Goal: Task Accomplishment & Management: Use online tool/utility

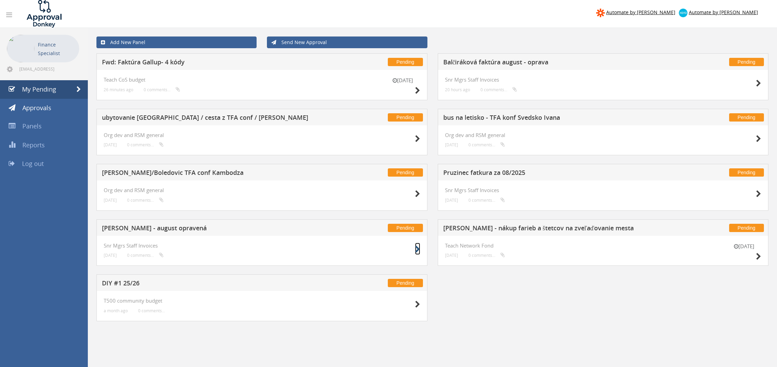
click at [418, 246] on icon at bounding box center [417, 249] width 5 height 7
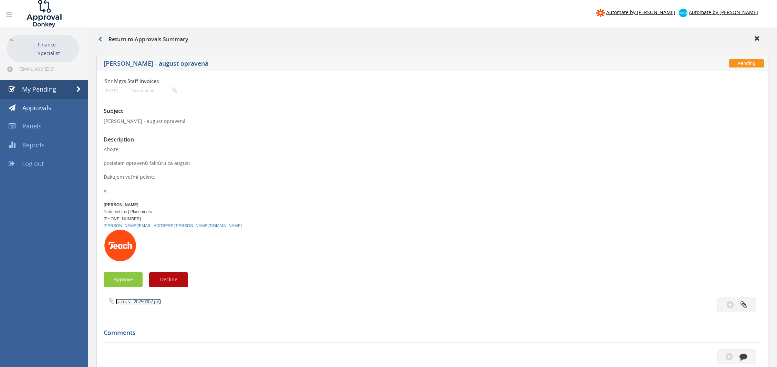
click at [147, 303] on link "Faktura_20250007.pdf" at bounding box center [138, 301] width 45 height 6
click at [126, 283] on button "Approve" at bounding box center [123, 279] width 39 height 15
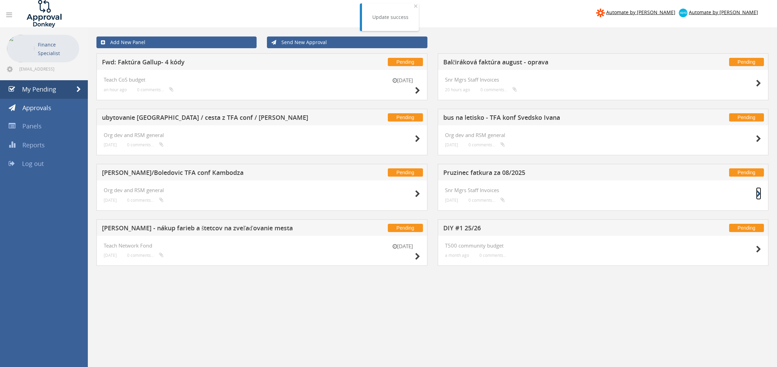
click at [757, 192] on icon at bounding box center [758, 193] width 5 height 7
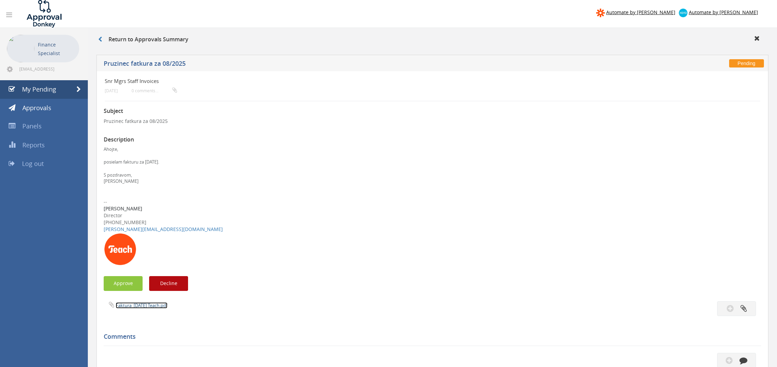
click at [158, 304] on link "Faktura_[DATE] Teach.pdf" at bounding box center [142, 305] width 52 height 6
click at [131, 283] on button "Approve" at bounding box center [123, 283] width 39 height 15
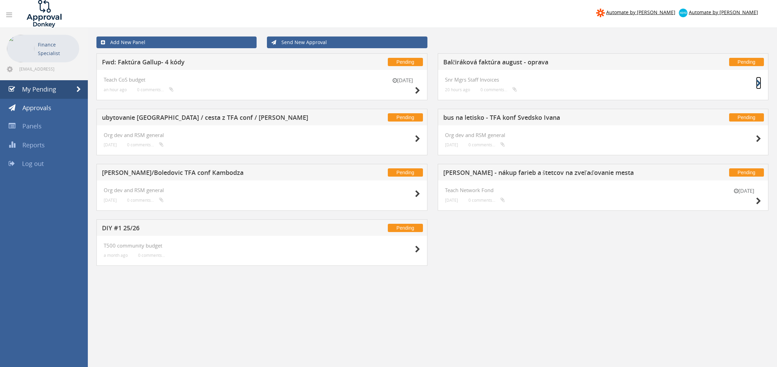
click at [758, 82] on icon at bounding box center [758, 83] width 5 height 7
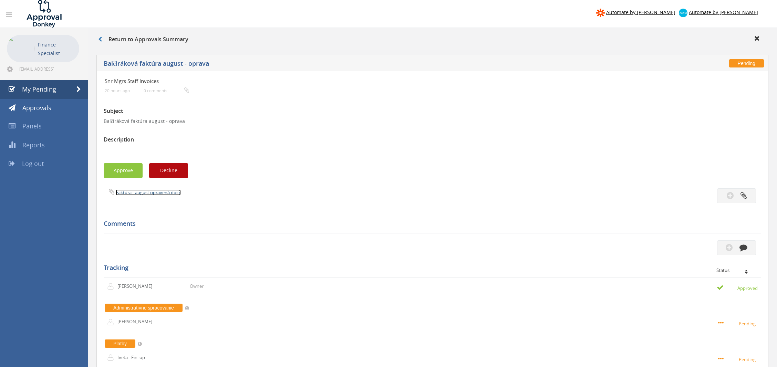
click at [158, 193] on link "Faktúra - august opravená.docx" at bounding box center [148, 192] width 65 height 6
click at [46, 111] on span "Approvals" at bounding box center [36, 108] width 29 height 8
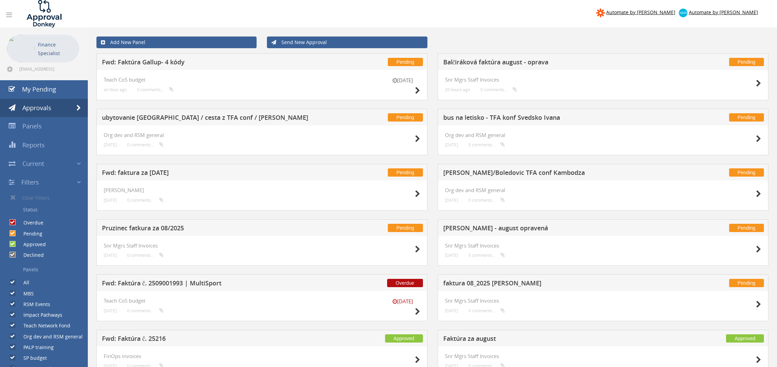
click at [30, 253] on label "Declined" at bounding box center [30, 255] width 27 height 7
click at [14, 253] on input "Declined" at bounding box center [12, 255] width 4 height 4
checkbox input "false"
click at [31, 244] on label "Approved" at bounding box center [31, 244] width 29 height 7
click at [14, 244] on input "Approved" at bounding box center [12, 244] width 4 height 4
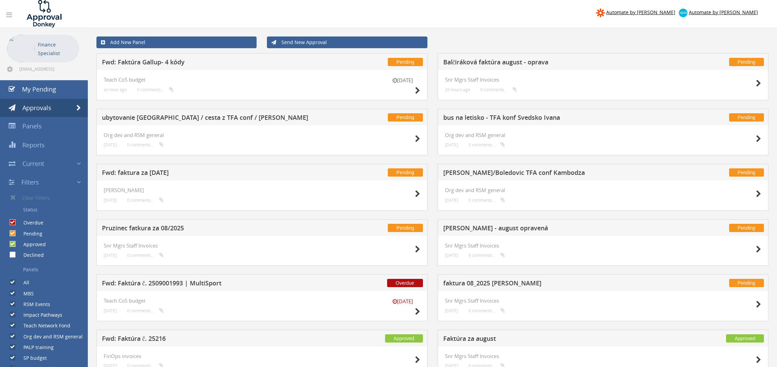
checkbox input "false"
click at [27, 252] on label "Declined" at bounding box center [30, 255] width 27 height 7
click at [14, 253] on input "Declined" at bounding box center [12, 255] width 4 height 4
checkbox input "true"
click at [32, 233] on label "Pending" at bounding box center [30, 233] width 26 height 7
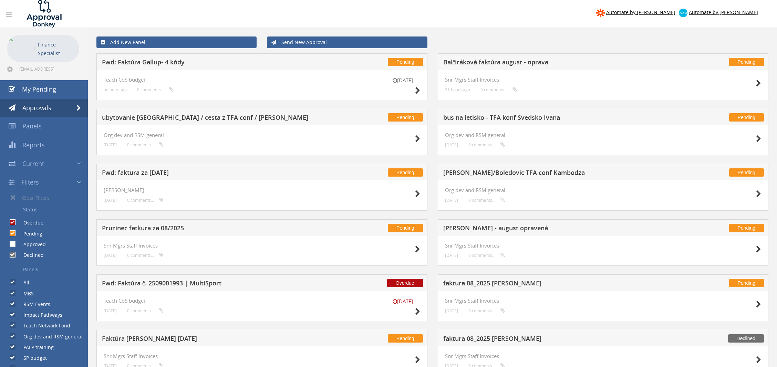
click at [14, 233] on input "Pending" at bounding box center [12, 233] width 4 height 4
checkbox input "false"
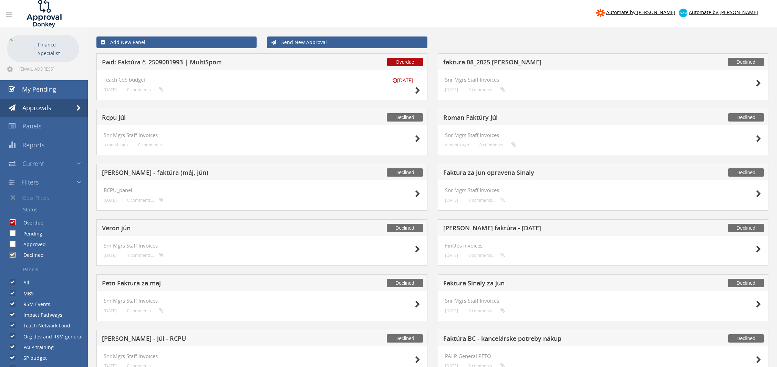
click at [33, 230] on div "Pending" at bounding box center [21, 231] width 42 height 11
click at [30, 243] on label "Approved" at bounding box center [31, 244] width 29 height 7
click at [14, 243] on input "Approved" at bounding box center [12, 244] width 4 height 4
checkbox input "true"
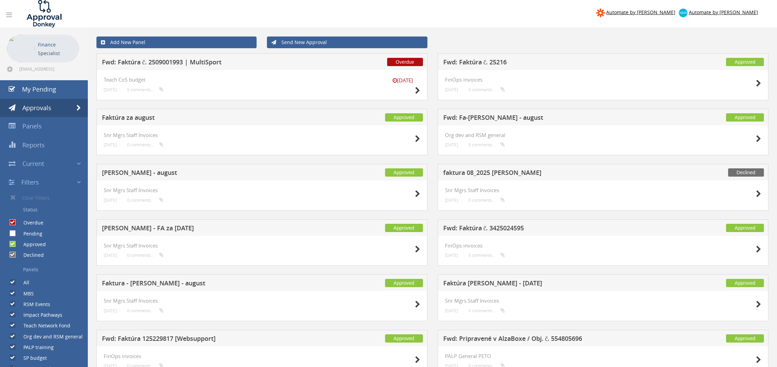
click at [29, 238] on div "Approved" at bounding box center [23, 242] width 46 height 11
click at [30, 234] on label "Pending" at bounding box center [30, 233] width 26 height 7
click at [14, 234] on input "Pending" at bounding box center [12, 233] width 4 height 4
checkbox input "true"
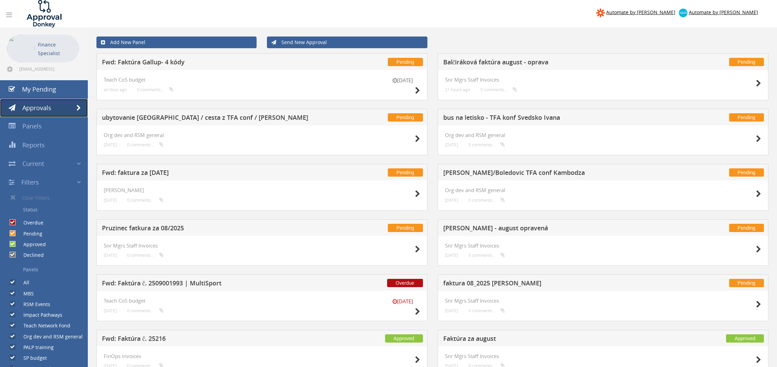
click at [60, 102] on link "Approvals" at bounding box center [44, 108] width 88 height 19
click at [61, 88] on link "My Pending" at bounding box center [44, 89] width 88 height 19
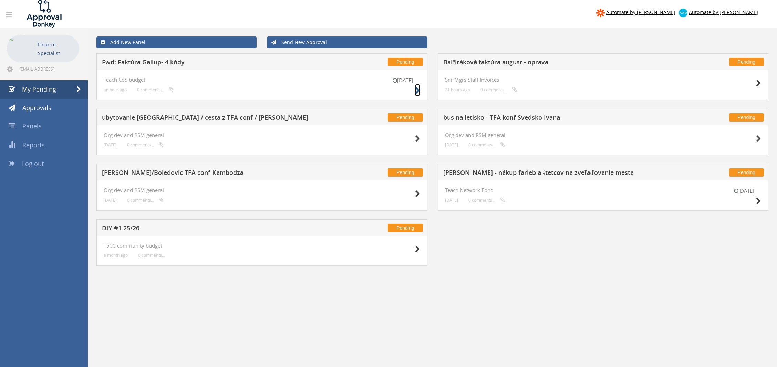
click at [415, 90] on icon at bounding box center [417, 90] width 5 height 7
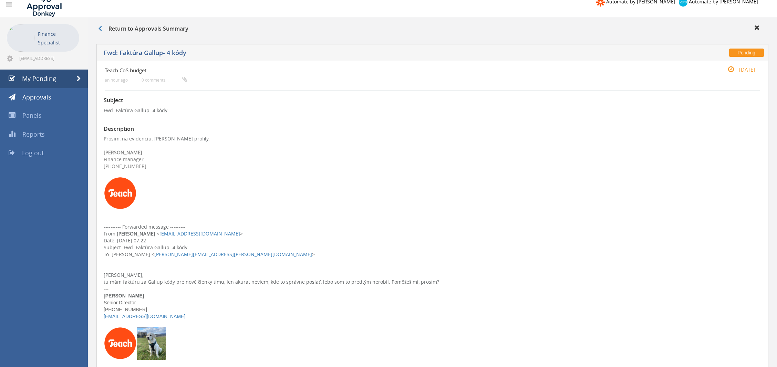
scroll to position [11, 0]
click at [232, 157] on div "Finance manager" at bounding box center [432, 159] width 657 height 7
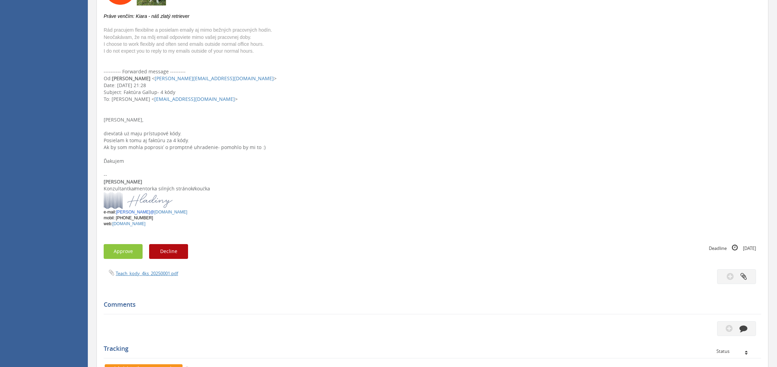
scroll to position [365, 0]
click at [152, 271] on link "Teach_kody_4ks_20250001.pdf" at bounding box center [147, 273] width 62 height 6
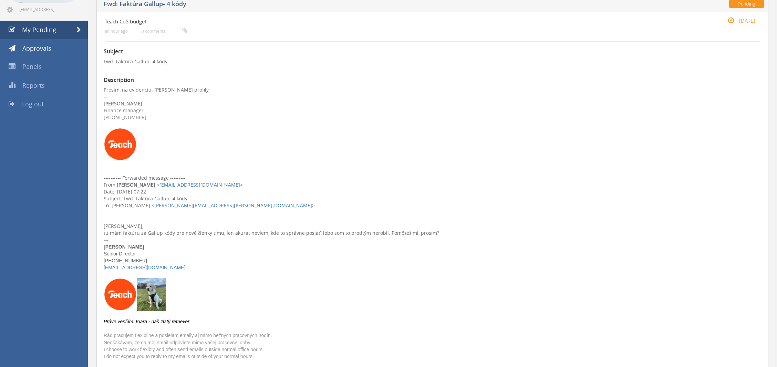
scroll to position [42, 0]
